Goal: Information Seeking & Learning: Compare options

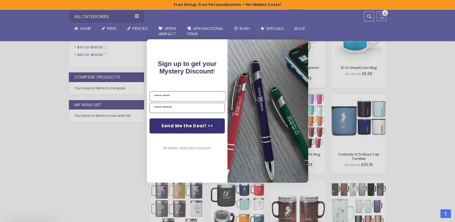
scroll to position [308, 0]
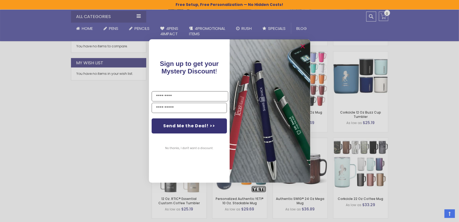
click at [358, 142] on div "Close dialog Sign up to get your Mystery Discount ! Name Email Send Me the Deal…" at bounding box center [229, 111] width 459 height 222
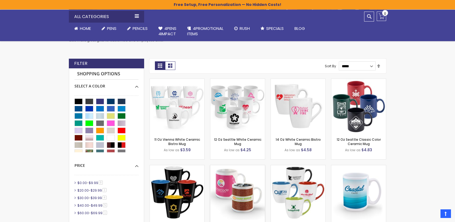
scroll to position [188, 0]
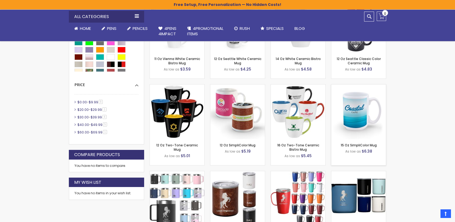
click at [353, 119] on img at bounding box center [359, 111] width 55 height 55
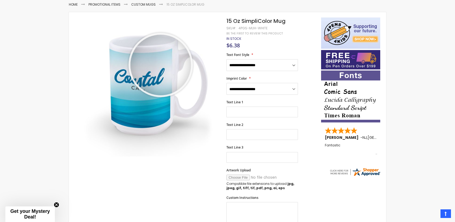
scroll to position [90, 0]
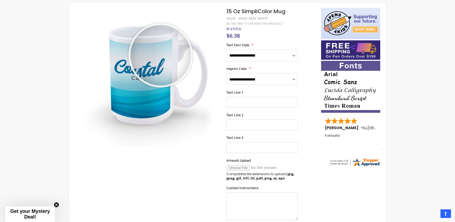
drag, startPoint x: 161, startPoint y: 65, endPoint x: 135, endPoint y: 92, distance: 37.5
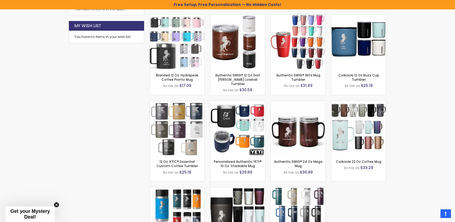
scroll to position [355, 0]
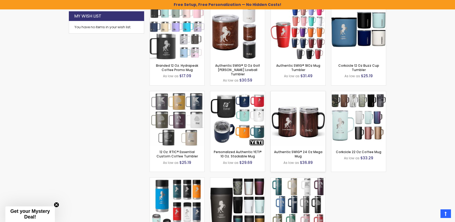
click at [303, 127] on img at bounding box center [298, 118] width 55 height 55
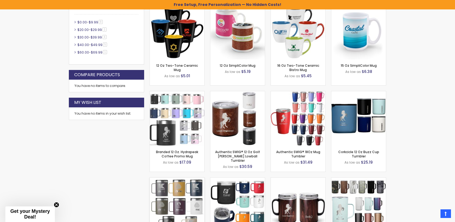
scroll to position [258, 0]
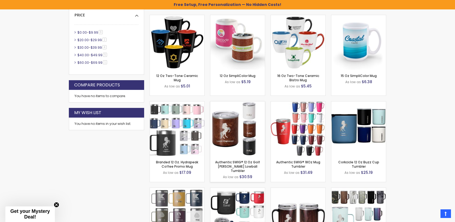
click at [238, 133] on img at bounding box center [237, 128] width 55 height 55
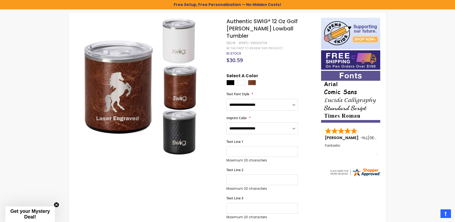
scroll to position [90, 0]
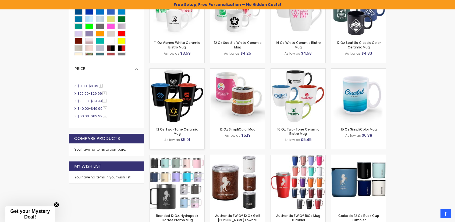
scroll to position [214, 0]
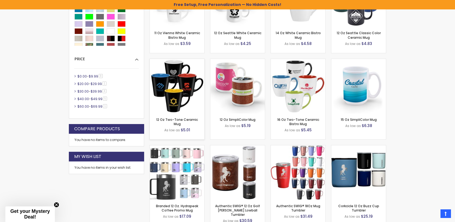
click at [191, 96] on img at bounding box center [177, 86] width 55 height 55
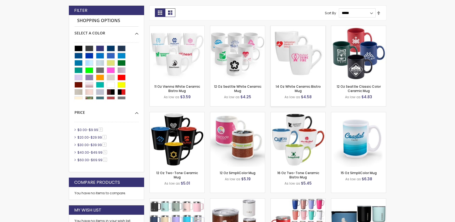
click at [298, 68] on div "- ** + Add to Cart" at bounding box center [298, 71] width 55 height 9
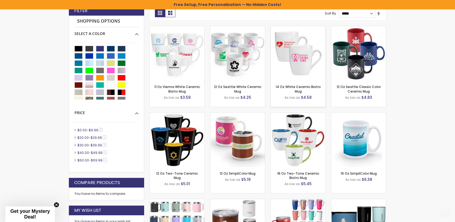
scroll to position [170, 0]
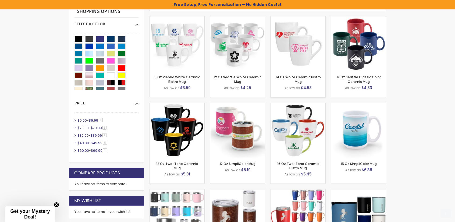
click at [291, 52] on img at bounding box center [298, 43] width 55 height 55
click at [304, 54] on img at bounding box center [298, 43] width 55 height 55
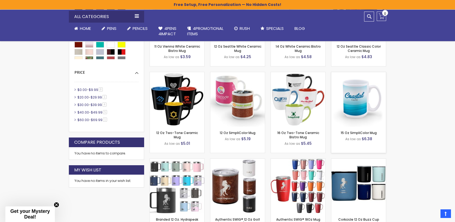
scroll to position [197, 0]
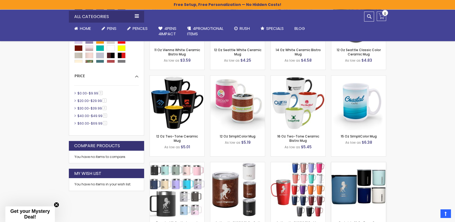
click at [356, 194] on img at bounding box center [359, 189] width 55 height 55
click at [351, 181] on img at bounding box center [359, 189] width 55 height 55
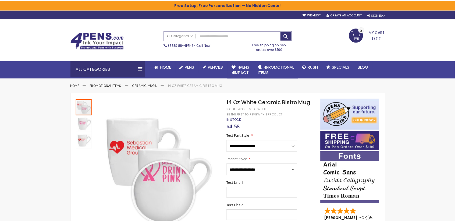
scroll to position [81, 0]
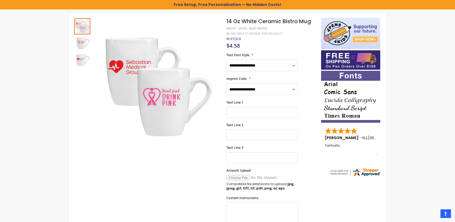
click at [408, 107] on div "Skip to Content sample Wishlist Sign Out Sign In Sign In Login Forgot Your Pass…" at bounding box center [227, 200] width 455 height 563
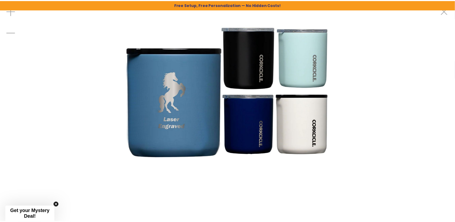
scroll to position [54, 0]
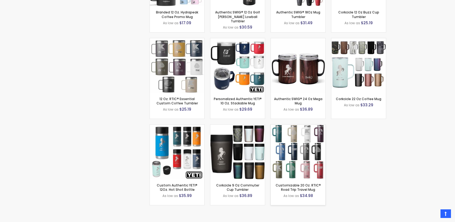
scroll to position [439, 0]
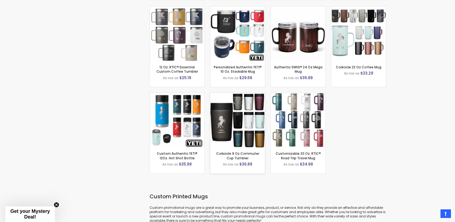
click at [235, 128] on img at bounding box center [237, 120] width 55 height 55
click at [232, 119] on img at bounding box center [237, 120] width 55 height 55
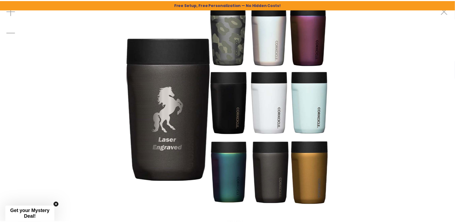
scroll to position [81, 0]
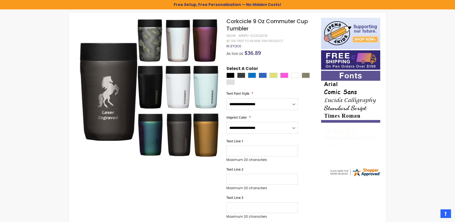
drag, startPoint x: 215, startPoint y: 132, endPoint x: 217, endPoint y: 130, distance: 3.3
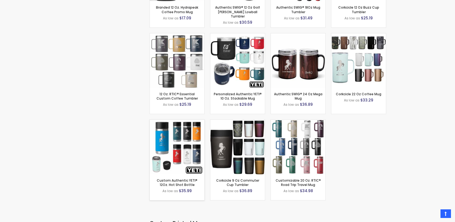
scroll to position [413, 0]
click at [184, 66] on img at bounding box center [177, 60] width 55 height 55
